Goal: Task Accomplishment & Management: Complete application form

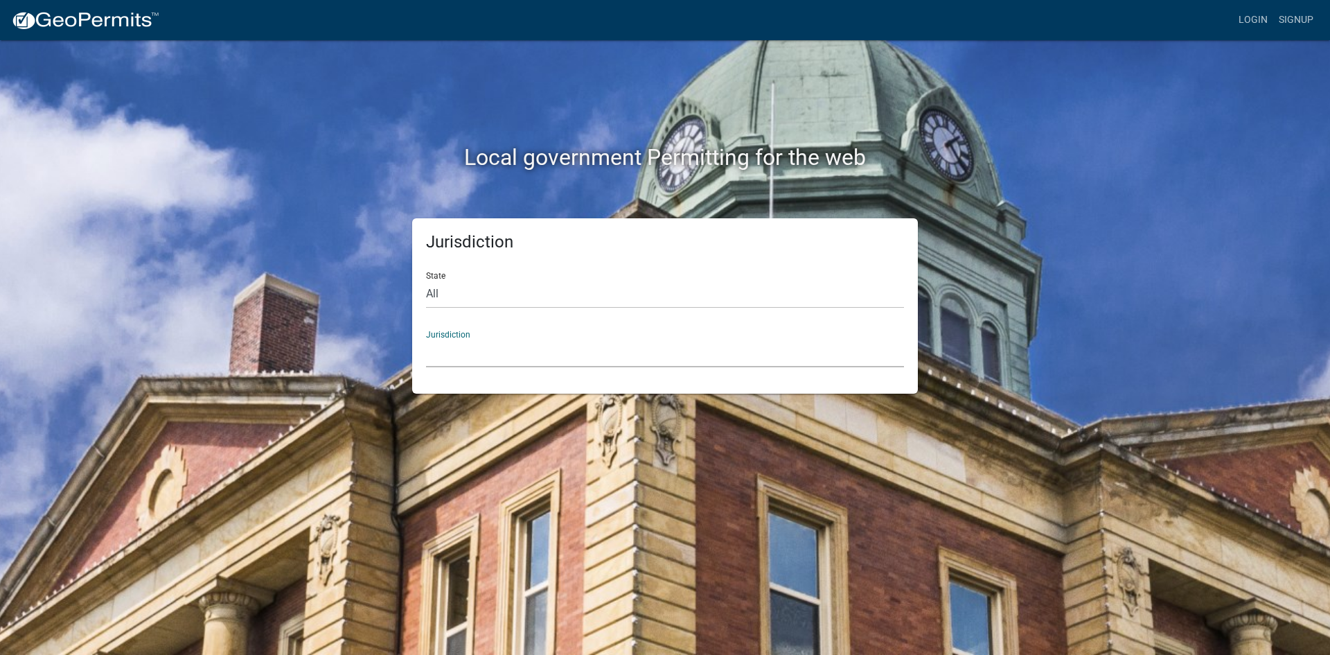
click at [463, 341] on select "[GEOGRAPHIC_DATA], [US_STATE] [GEOGRAPHIC_DATA], [US_STATE][PERSON_NAME][GEOGRA…" at bounding box center [665, 353] width 478 height 28
click at [463, 399] on div "Local government Permitting for the web Jurisdiction State All [US_STATE] [US_S…" at bounding box center [665, 327] width 1330 height 655
click at [456, 339] on select "[GEOGRAPHIC_DATA], [US_STATE] [GEOGRAPHIC_DATA], [US_STATE][PERSON_NAME][GEOGRA…" at bounding box center [665, 353] width 478 height 28
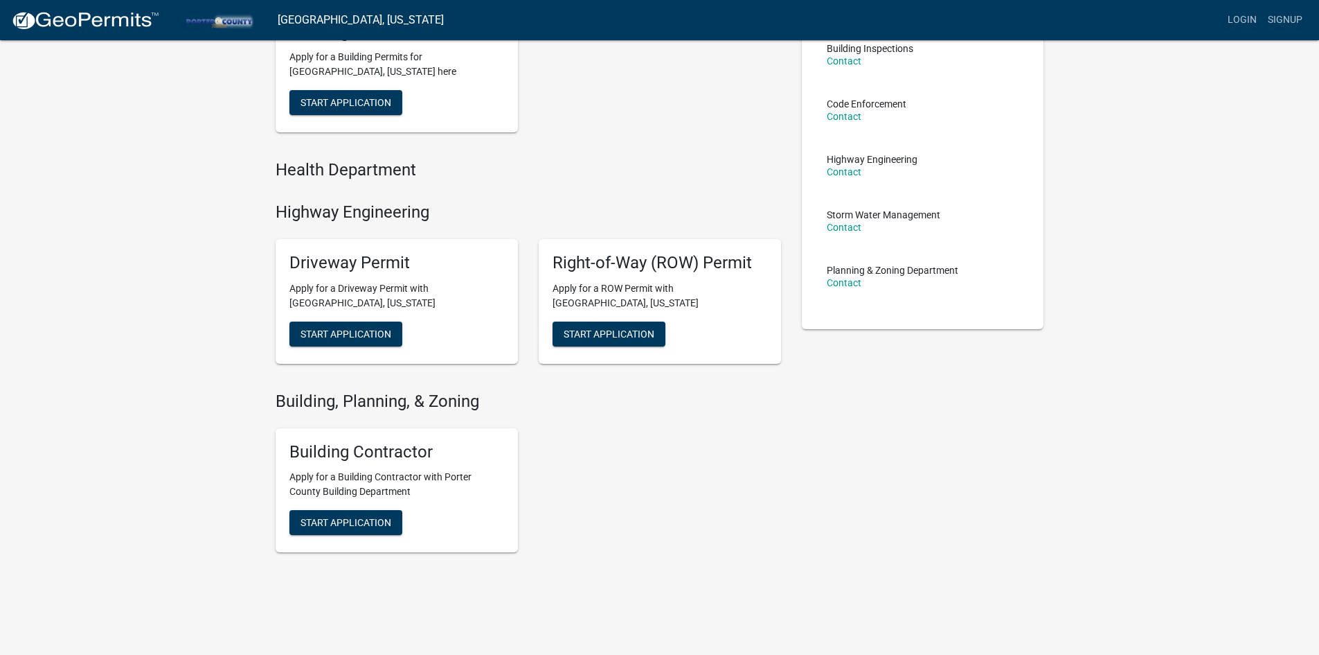
scroll to position [187, 0]
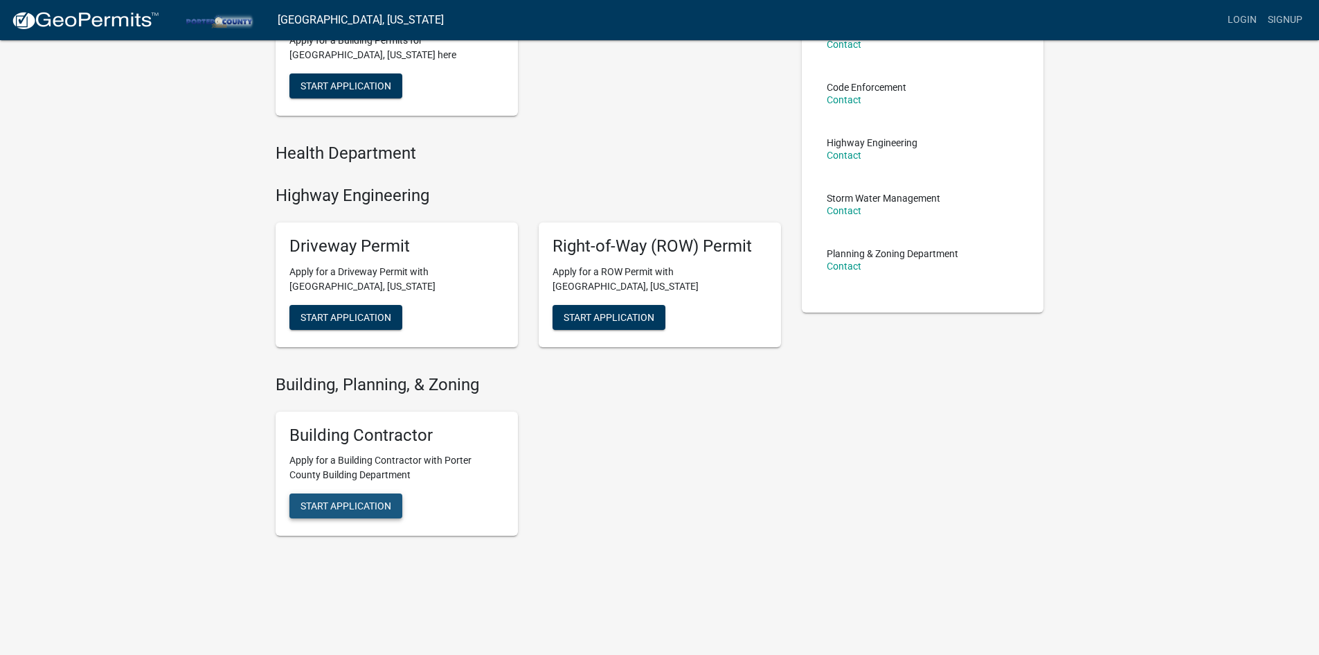
click at [365, 512] on button "Start Application" at bounding box center [346, 505] width 113 height 25
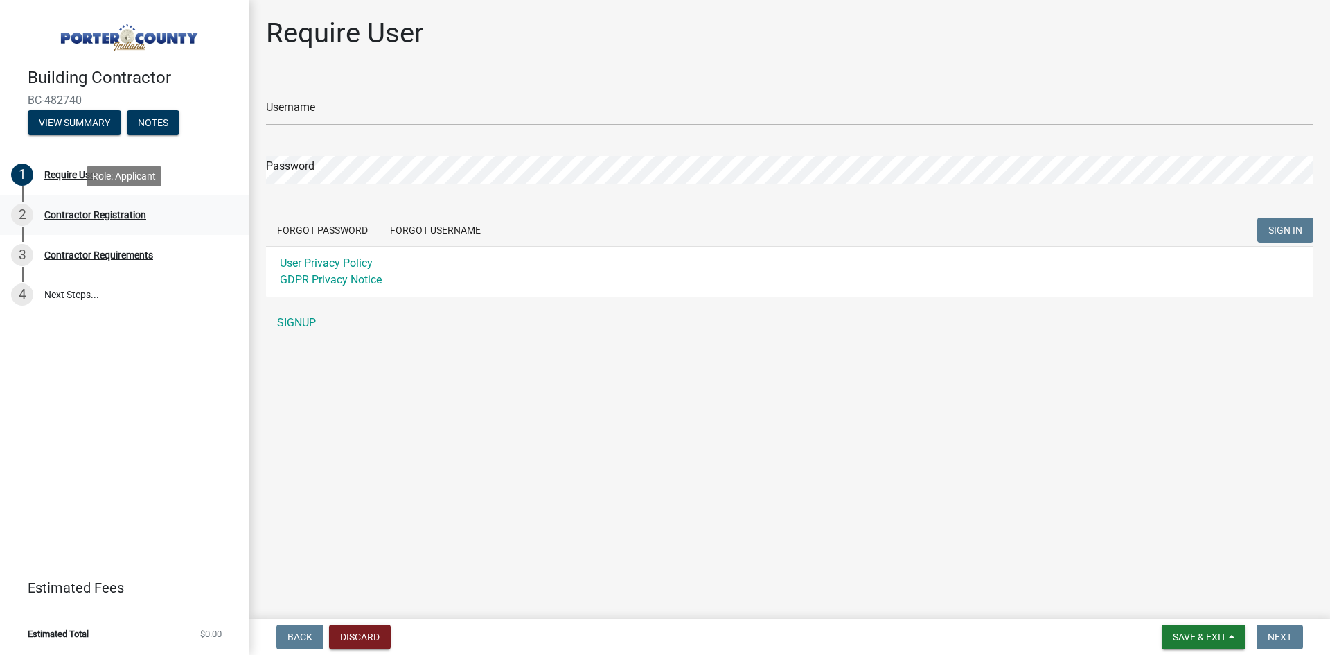
click at [99, 216] on div "Contractor Registration" at bounding box center [95, 215] width 102 height 10
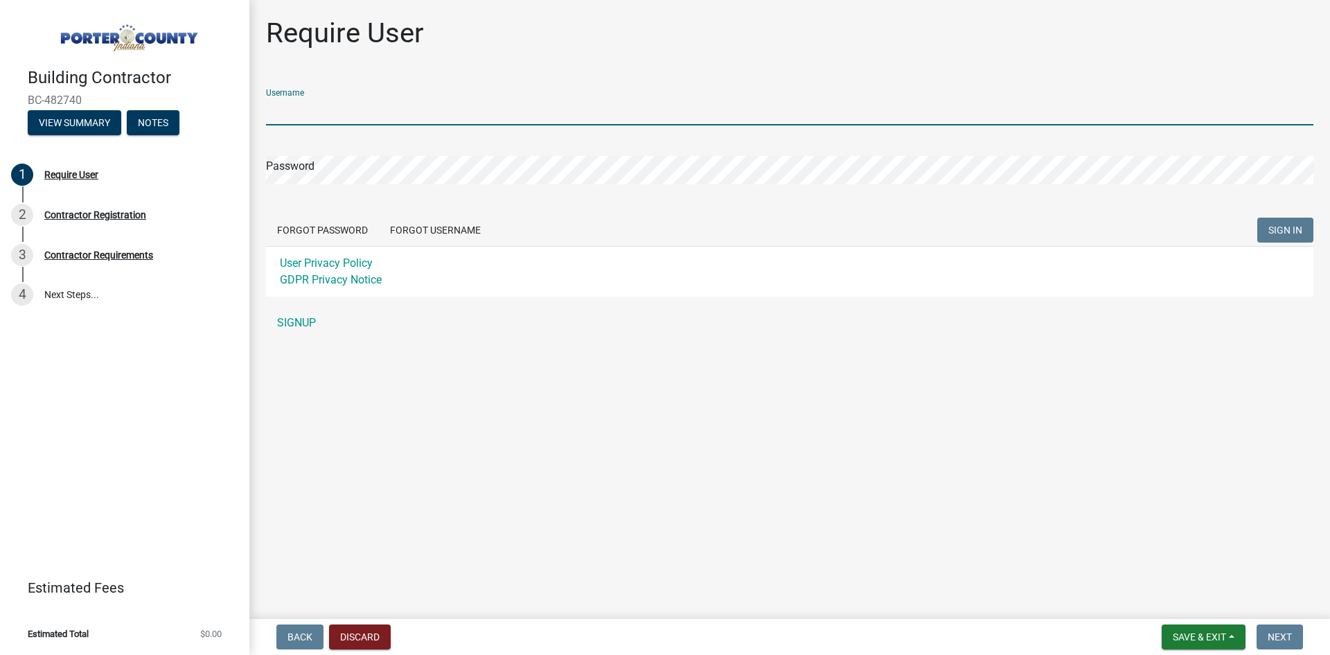
click at [348, 103] on input "Username" at bounding box center [789, 111] width 1047 height 28
click at [283, 323] on div "Username Password Forgot Password Forgot Username SIGN IN User Privacy Policy G…" at bounding box center [789, 207] width 1047 height 259
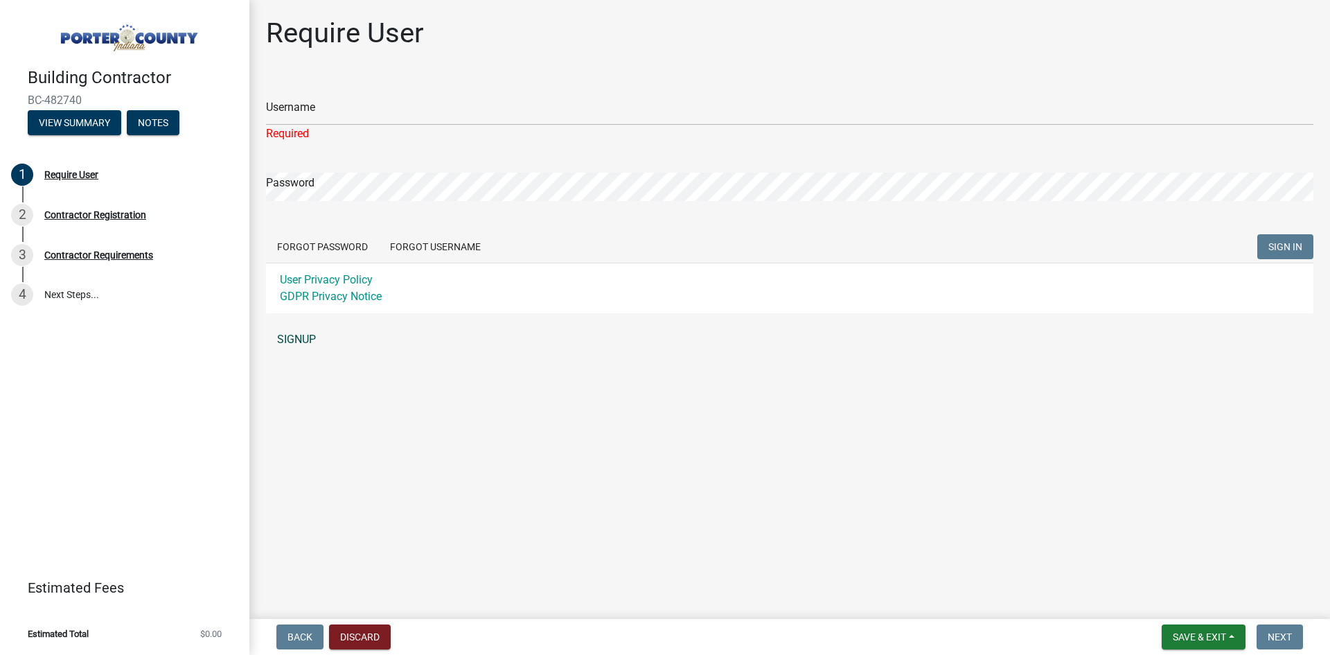
click at [285, 338] on link "SIGNUP" at bounding box center [789, 340] width 1047 height 28
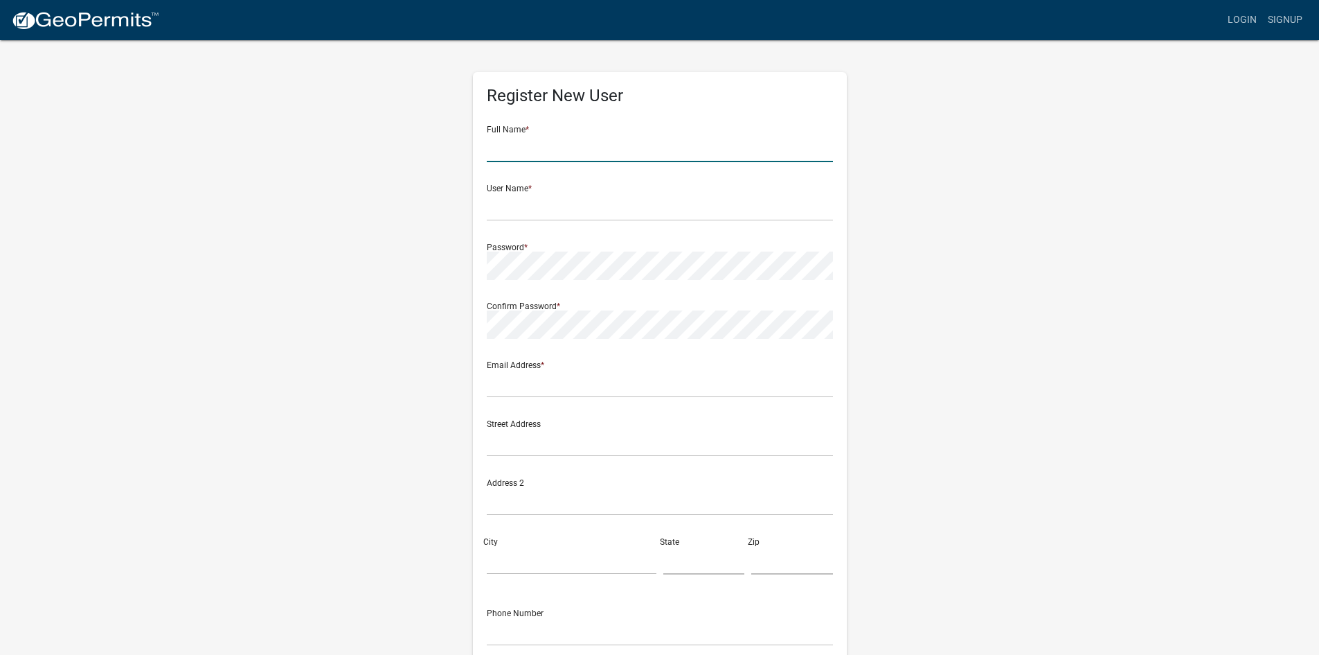
click at [526, 141] on input "text" at bounding box center [660, 148] width 346 height 28
click at [765, 299] on div "Confirm Password *" at bounding box center [660, 315] width 346 height 48
click at [546, 149] on input "text" at bounding box center [660, 148] width 346 height 28
type input "Permits Department"
click at [530, 207] on input "text" at bounding box center [660, 207] width 346 height 28
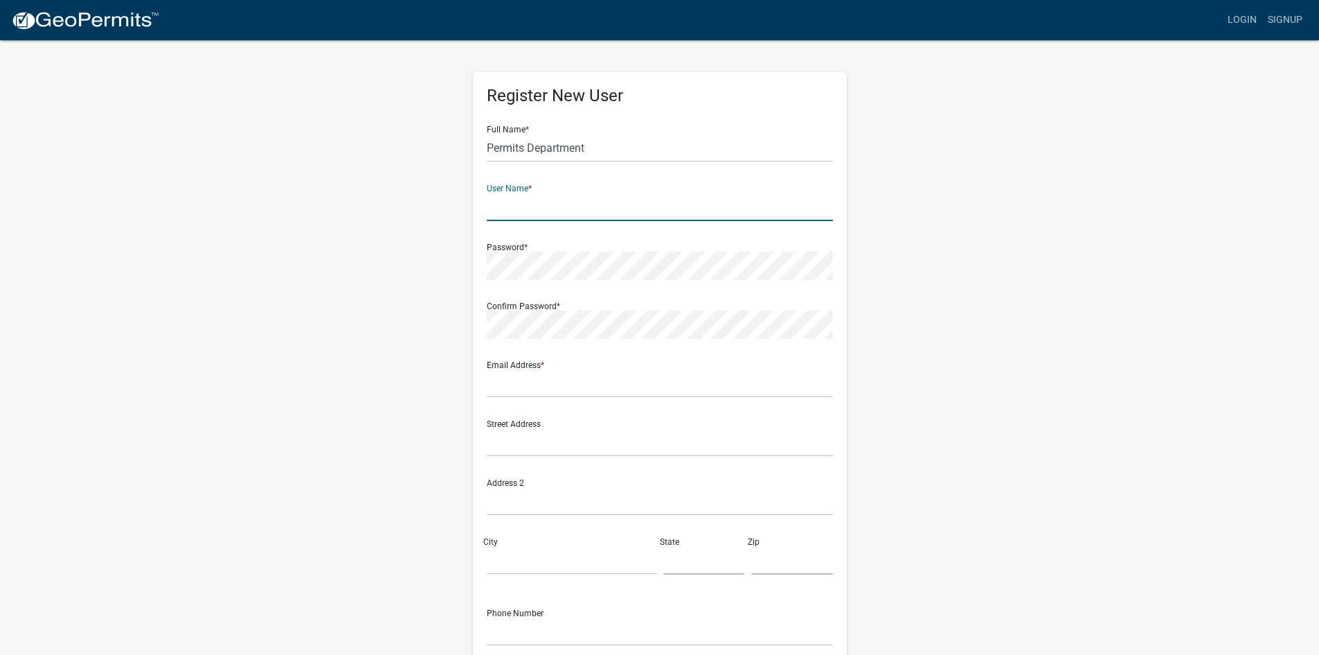
click at [555, 204] on input "text" at bounding box center [660, 207] width 346 height 28
type input "XYZRoofco"
click at [434, 249] on div "Register New User Full Name * Permits Department User Name * XYZRoofco Password…" at bounding box center [660, 409] width 790 height 741
click at [445, 267] on div "Register New User Full Name * Permits Department User Name * XYZRoofco Password…" at bounding box center [660, 409] width 790 height 741
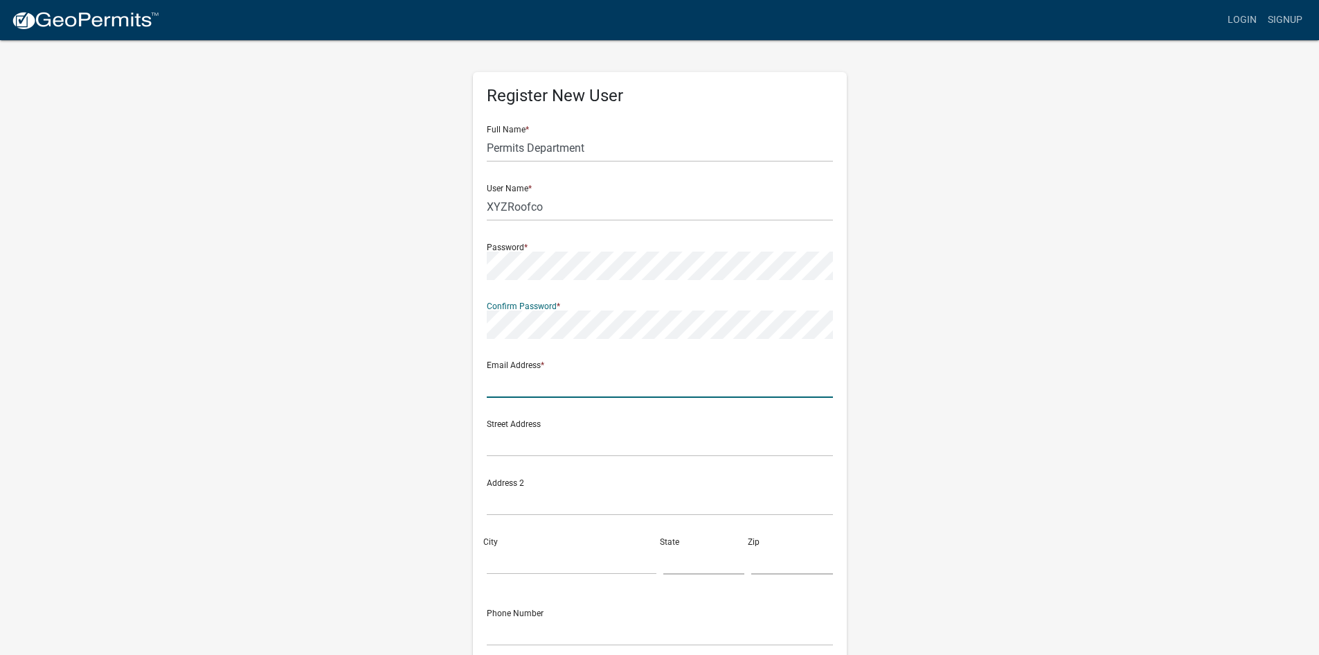
click at [551, 384] on input "text" at bounding box center [660, 383] width 346 height 28
type input "[EMAIL_ADDRESS][DOMAIN_NAME]"
click at [601, 441] on input "text" at bounding box center [660, 442] width 346 height 28
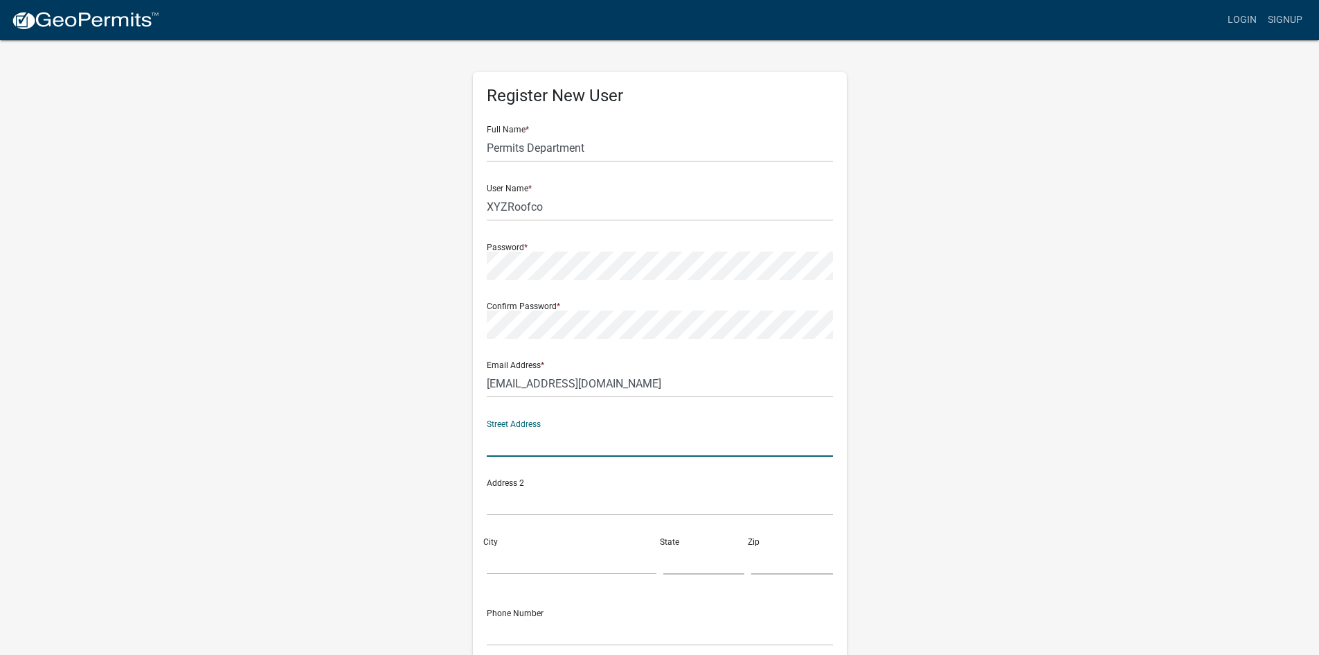
type input "[STREET_ADDRESS][PERSON_NAME]"
type input "Duluth"
type input "GA"
type input "30096"
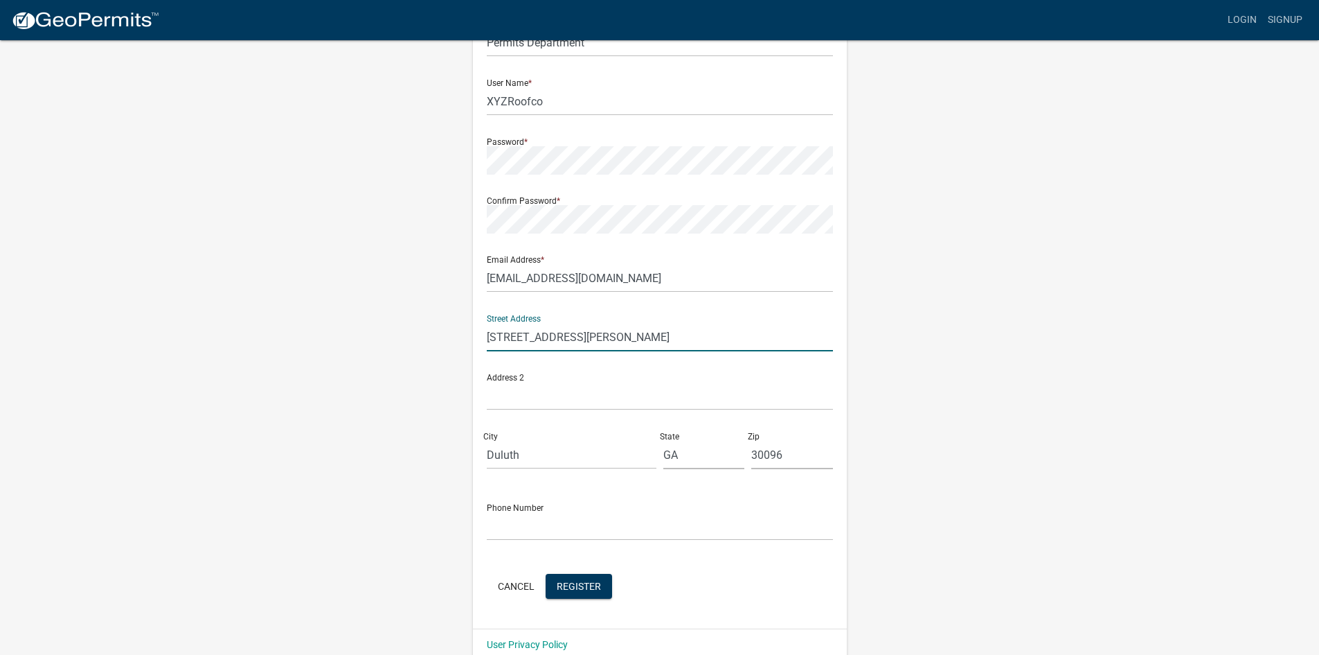
scroll to position [125, 0]
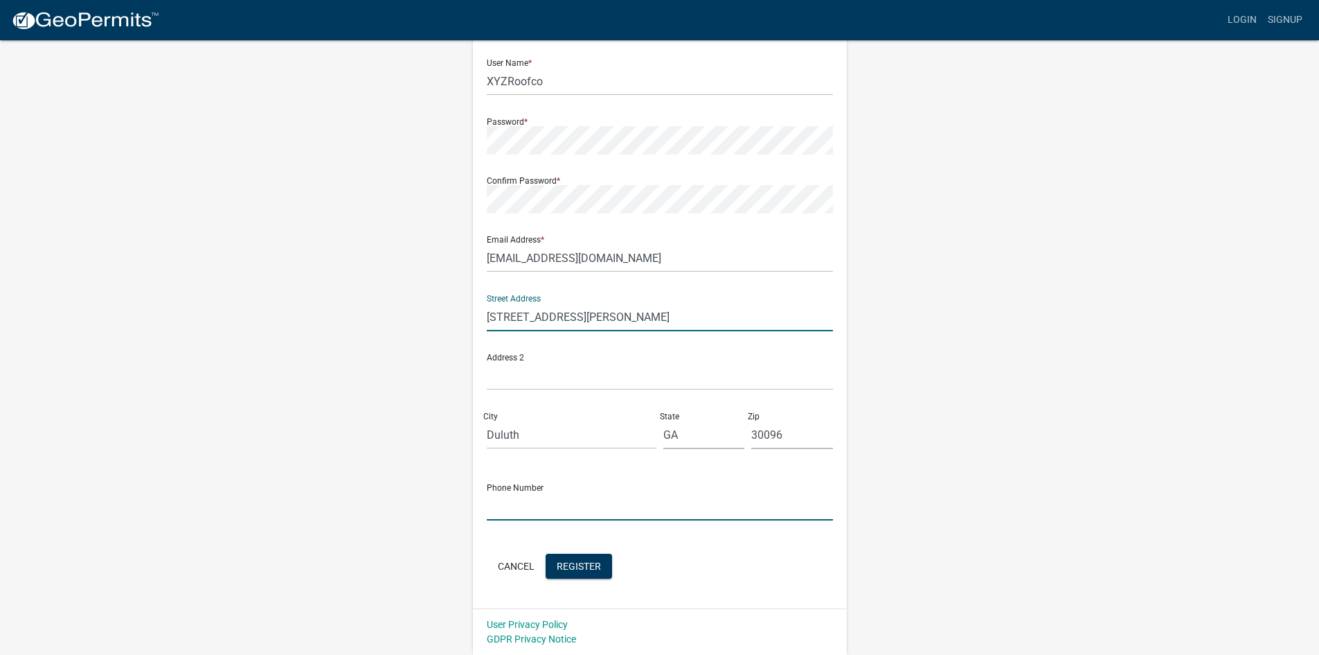
click at [566, 495] on input "text" at bounding box center [660, 506] width 346 height 28
click at [591, 501] on input "text" at bounding box center [660, 506] width 346 height 28
click at [522, 507] on input "text" at bounding box center [660, 506] width 346 height 28
paste input "[PHONE_NUMBER]"
type input "[PHONE_NUMBER]"
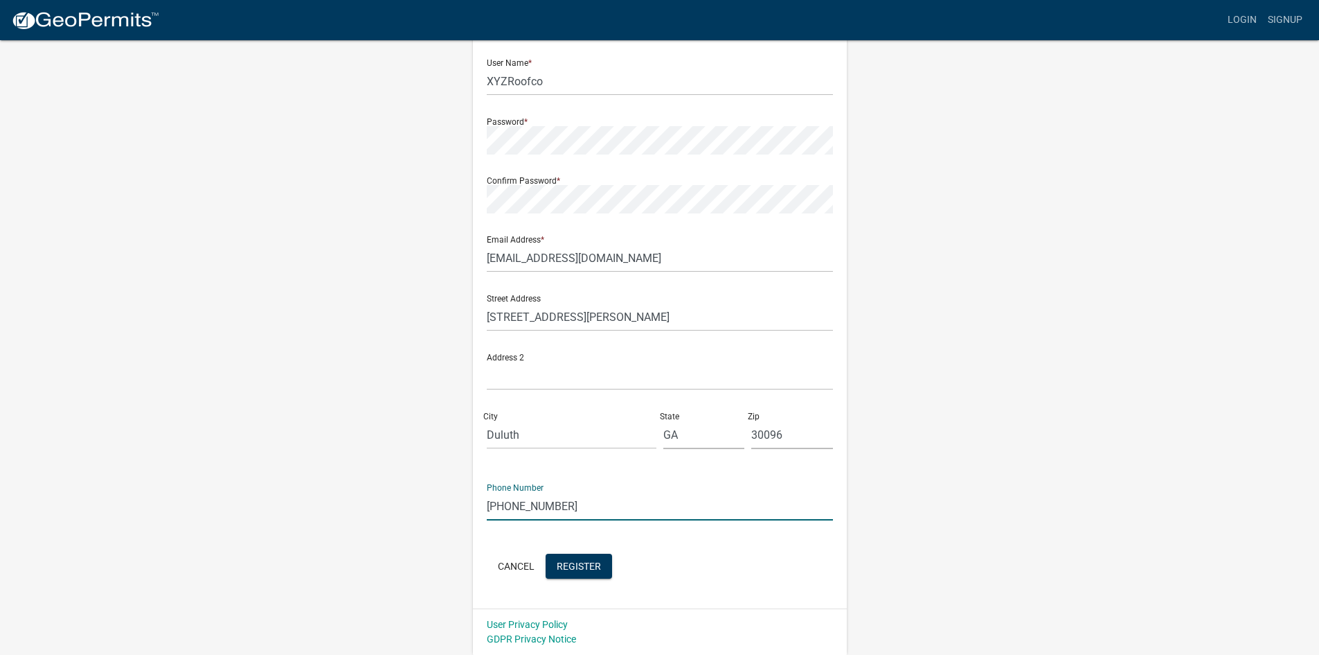
drag, startPoint x: 570, startPoint y: 497, endPoint x: 373, endPoint y: 467, distance: 199.7
click at [373, 467] on div "Register New User Full Name * Permits Department User Name * XYZRoofco Password…" at bounding box center [660, 283] width 790 height 741
paste input "[PHONE_NUMBER]"
type input "[PHONE_NUMBER]"
click at [583, 573] on button "Register" at bounding box center [579, 565] width 66 height 25
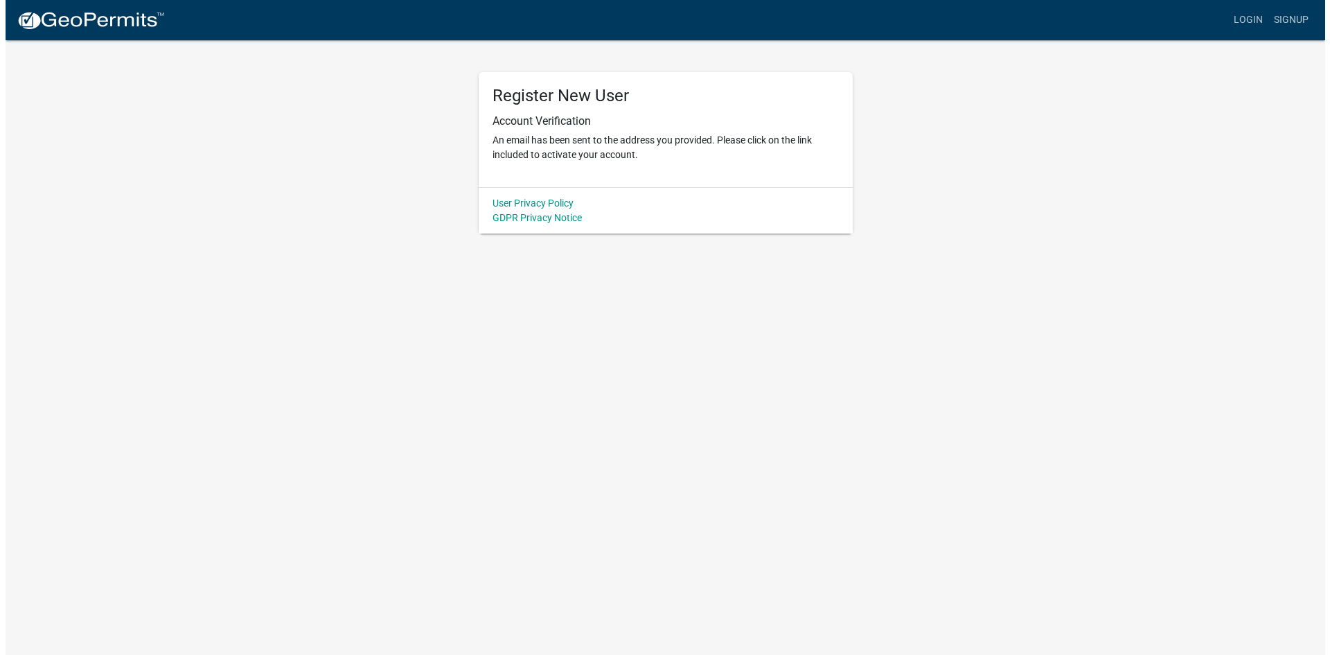
scroll to position [0, 0]
